Goal: Information Seeking & Learning: Learn about a topic

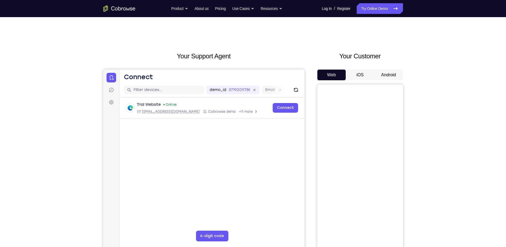
click at [383, 69] on div "Your Customer Web iOS Android" at bounding box center [361, 150] width 86 height 198
click at [383, 71] on button "Android" at bounding box center [389, 75] width 29 height 11
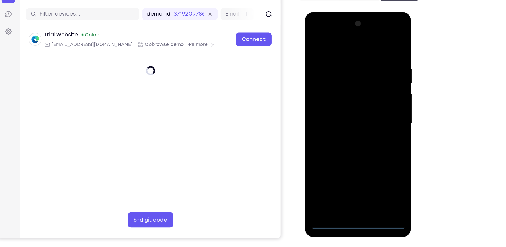
click at [345, 161] on div at bounding box center [342, 91] width 67 height 150
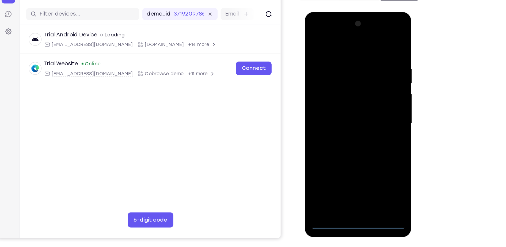
click at [368, 138] on div at bounding box center [342, 91] width 67 height 150
click at [328, 40] on div at bounding box center [342, 91] width 67 height 150
click at [365, 90] on div at bounding box center [342, 91] width 67 height 150
click at [338, 103] on div at bounding box center [342, 91] width 67 height 150
click at [339, 84] on div at bounding box center [342, 91] width 67 height 150
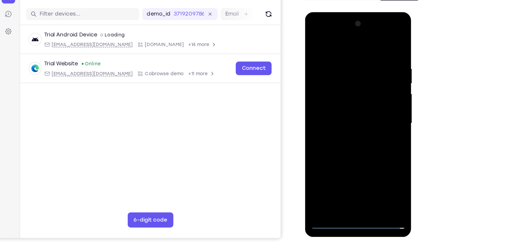
click at [336, 79] on div at bounding box center [342, 91] width 67 height 150
click at [335, 91] on div at bounding box center [342, 91] width 67 height 150
click at [338, 108] on div at bounding box center [342, 91] width 67 height 150
click at [337, 107] on div at bounding box center [342, 91] width 67 height 150
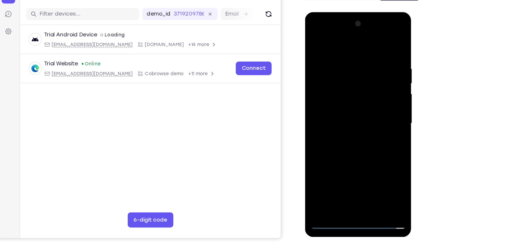
click at [337, 107] on div at bounding box center [342, 91] width 67 height 150
drag, startPoint x: 322, startPoint y: 41, endPoint x: 383, endPoint y: 50, distance: 61.6
click at [382, 50] on html "Online web based iOS Simulators and Android Emulators. Run iPhone, iPad, Mobile…" at bounding box center [343, 92] width 76 height 161
drag, startPoint x: 349, startPoint y: 37, endPoint x: 339, endPoint y: 91, distance: 54.8
click at [339, 91] on div at bounding box center [342, 91] width 67 height 150
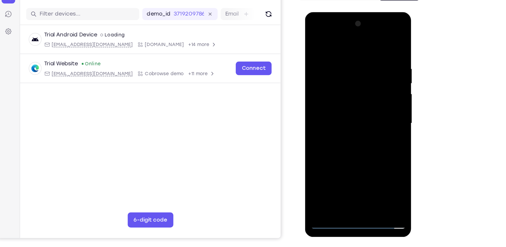
click at [348, 114] on div at bounding box center [342, 91] width 67 height 150
click at [372, 40] on div at bounding box center [342, 91] width 67 height 150
click at [315, 35] on div at bounding box center [342, 91] width 67 height 150
click at [357, 153] on div at bounding box center [342, 91] width 67 height 150
click at [342, 121] on div at bounding box center [342, 91] width 67 height 150
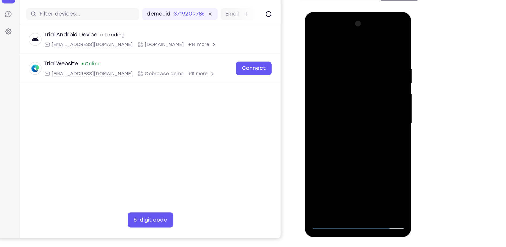
click at [314, 34] on div at bounding box center [342, 91] width 67 height 150
click at [367, 153] on div at bounding box center [342, 91] width 67 height 150
click at [316, 156] on div at bounding box center [342, 91] width 67 height 150
click at [425, 114] on div "Your Support Agent Your Customer Web iOS Android Next Steps We’d be happy to gi…" at bounding box center [253, 161] width 506 height 353
